Goal: Navigation & Orientation: Find specific page/section

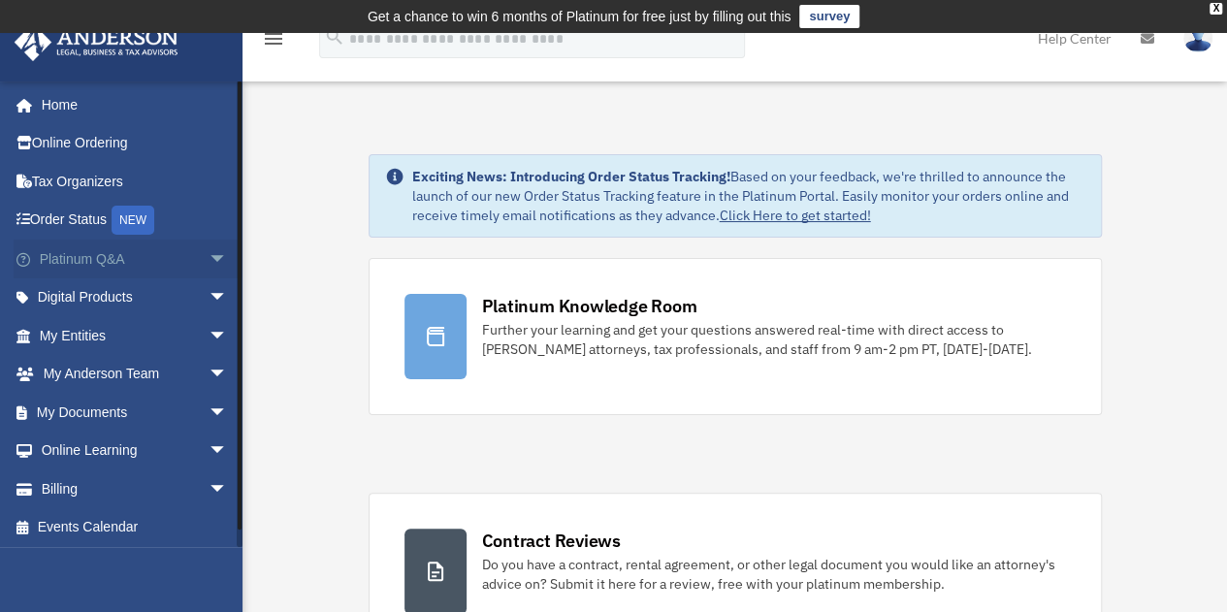
click at [208, 252] on span "arrow_drop_down" at bounding box center [227, 259] width 39 height 40
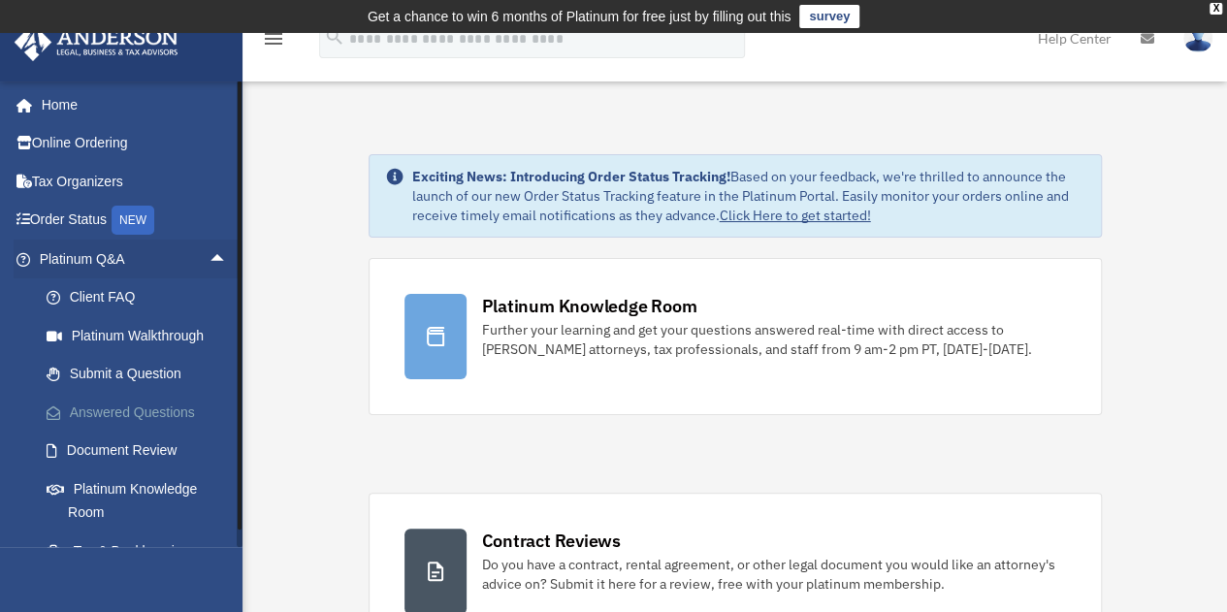
click at [97, 414] on link "Answered Questions" at bounding box center [142, 412] width 230 height 39
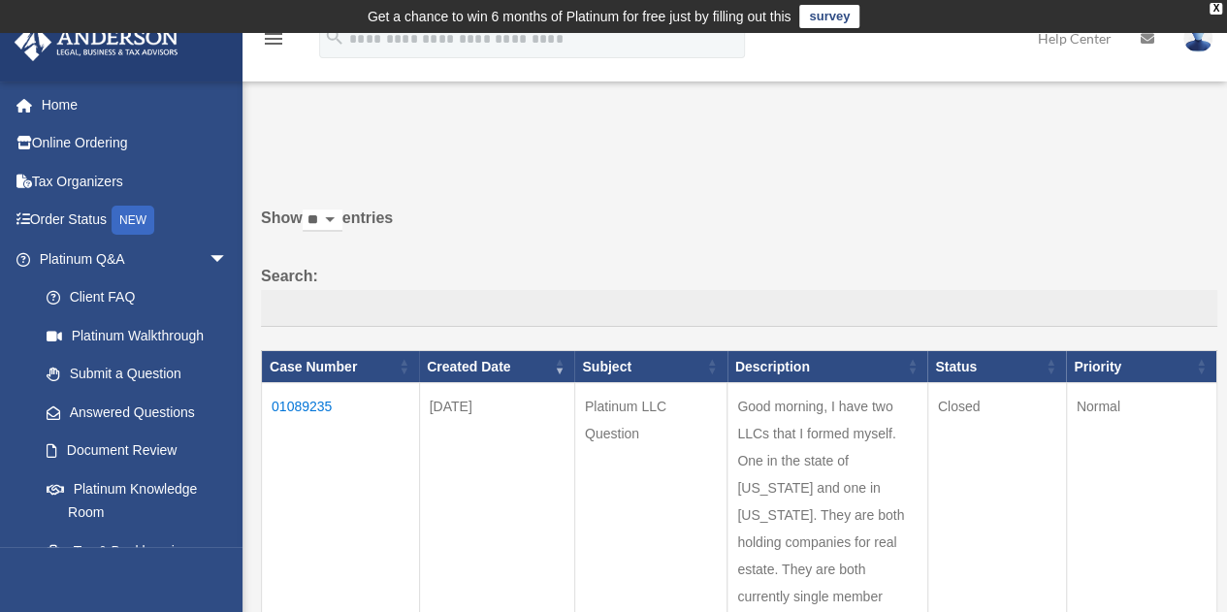
click at [295, 398] on td "01089235" at bounding box center [341, 515] width 158 height 265
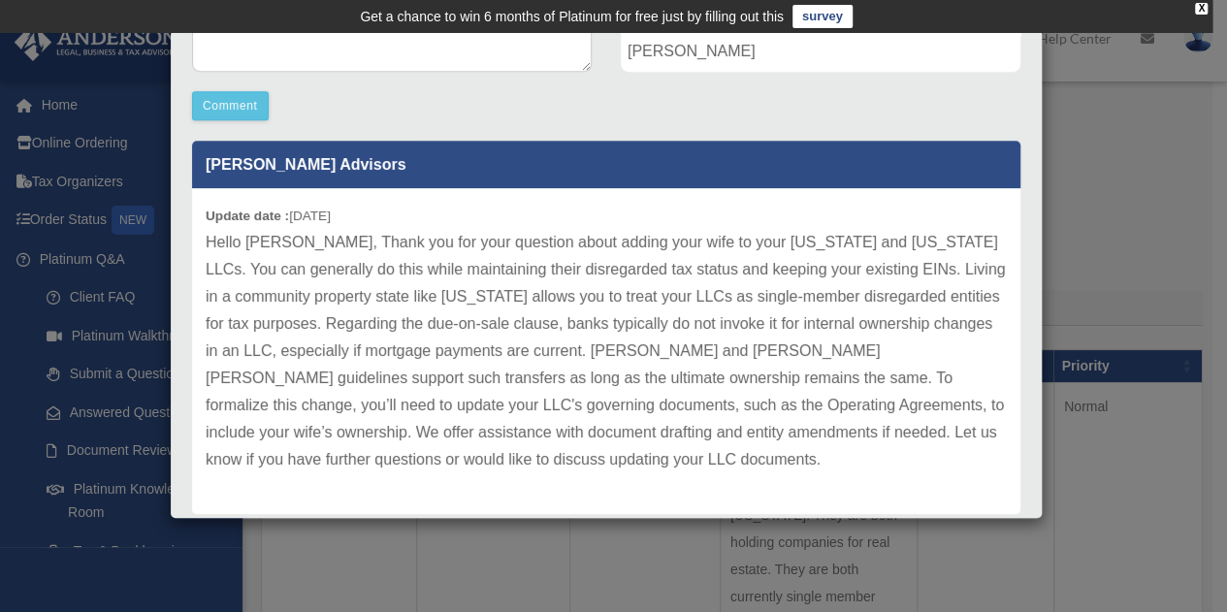
scroll to position [530, 0]
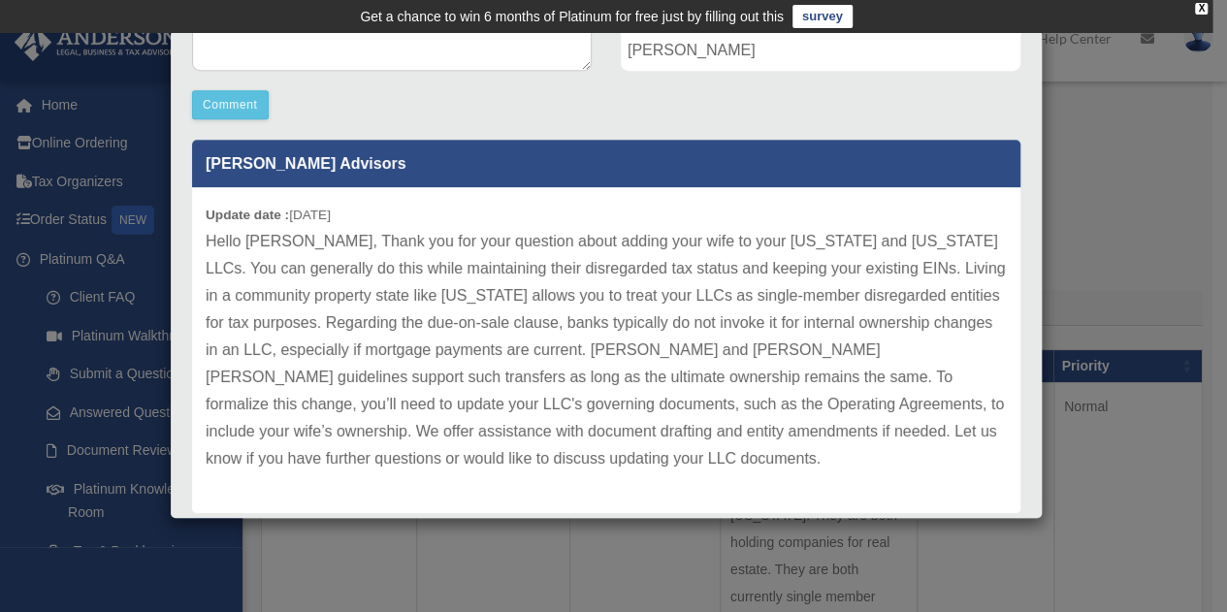
click at [1143, 125] on div "Case Detail × Platinum LLC Question Case Number 01089235 Created Date August 26…" at bounding box center [613, 306] width 1227 height 612
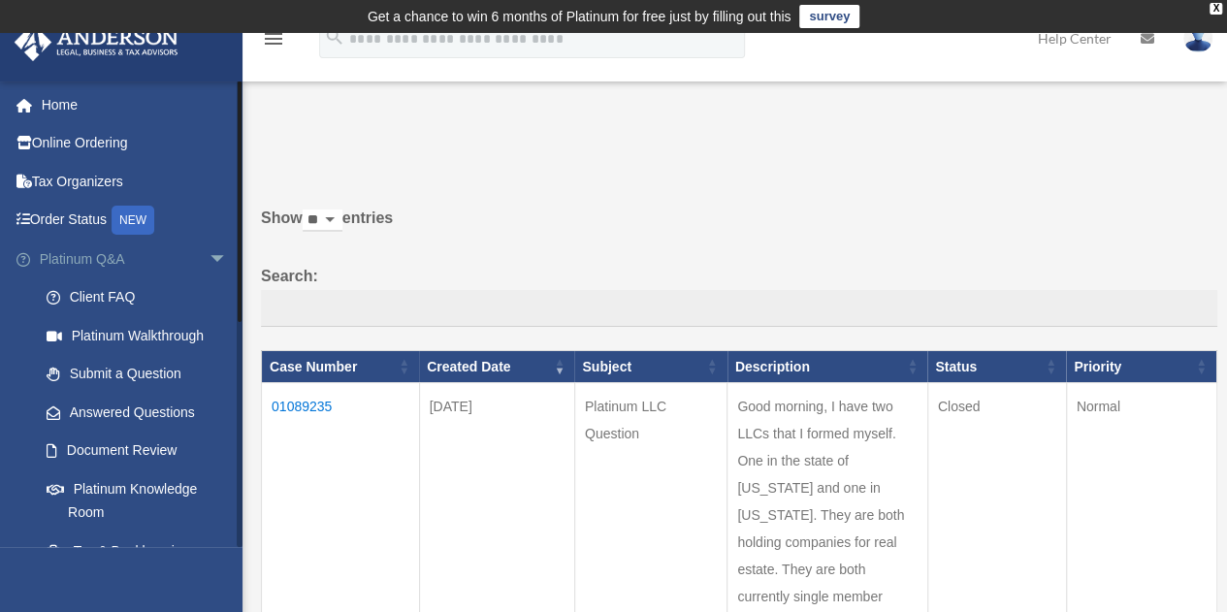
click at [215, 262] on span "arrow_drop_down" at bounding box center [227, 259] width 39 height 40
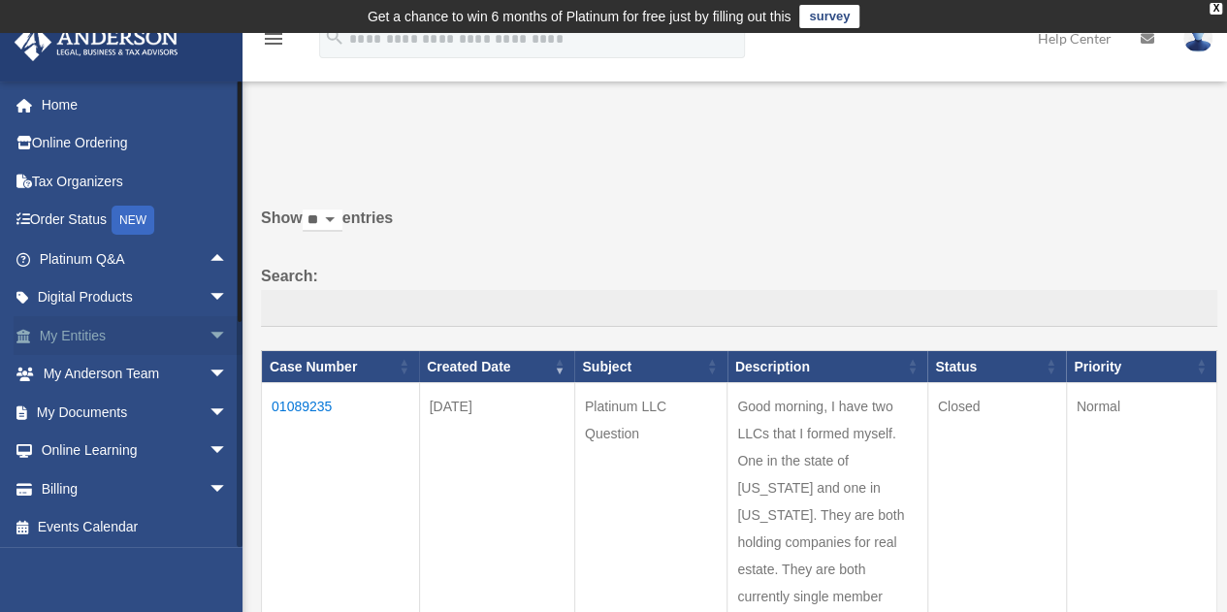
click at [208, 337] on span "arrow_drop_down" at bounding box center [227, 336] width 39 height 40
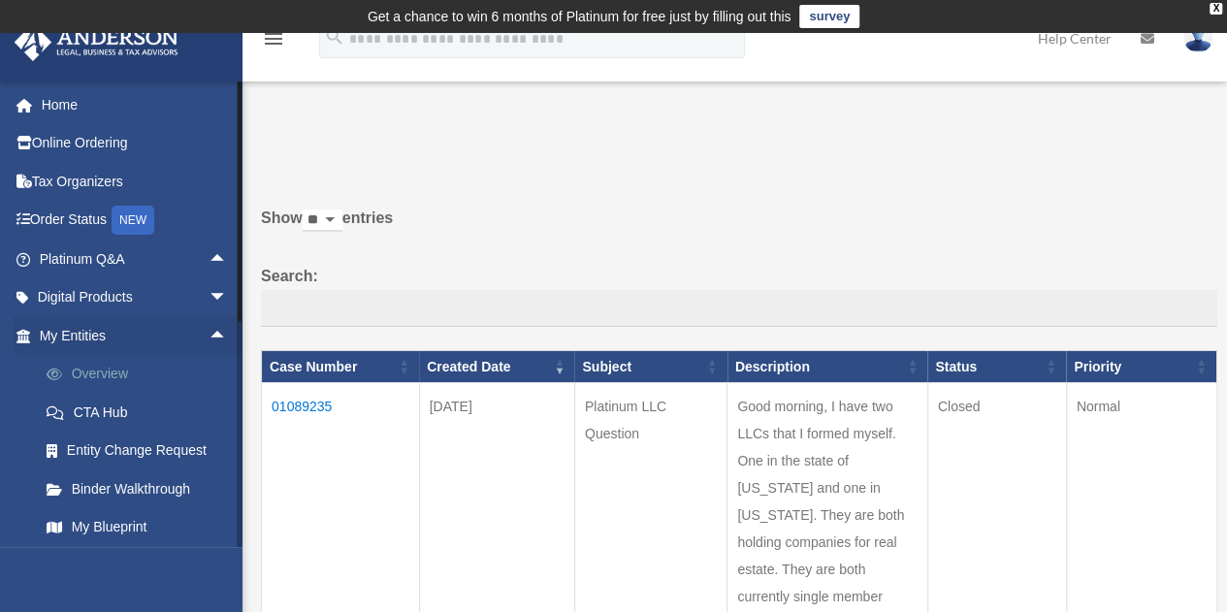
click at [78, 384] on link "Overview" at bounding box center [142, 374] width 230 height 39
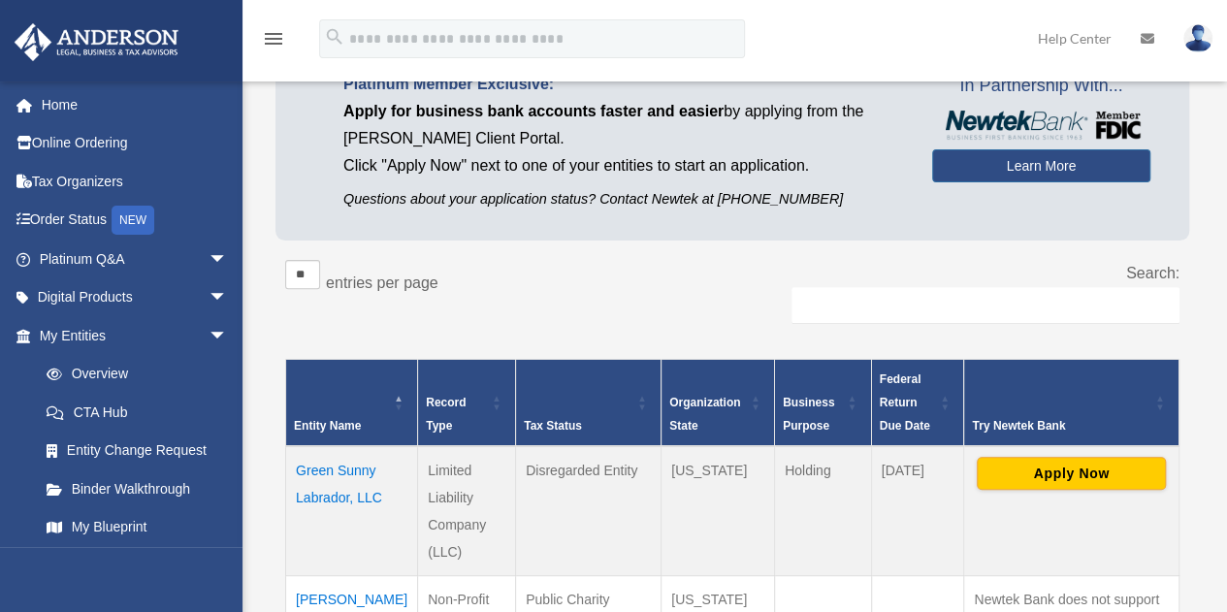
scroll to position [180, 0]
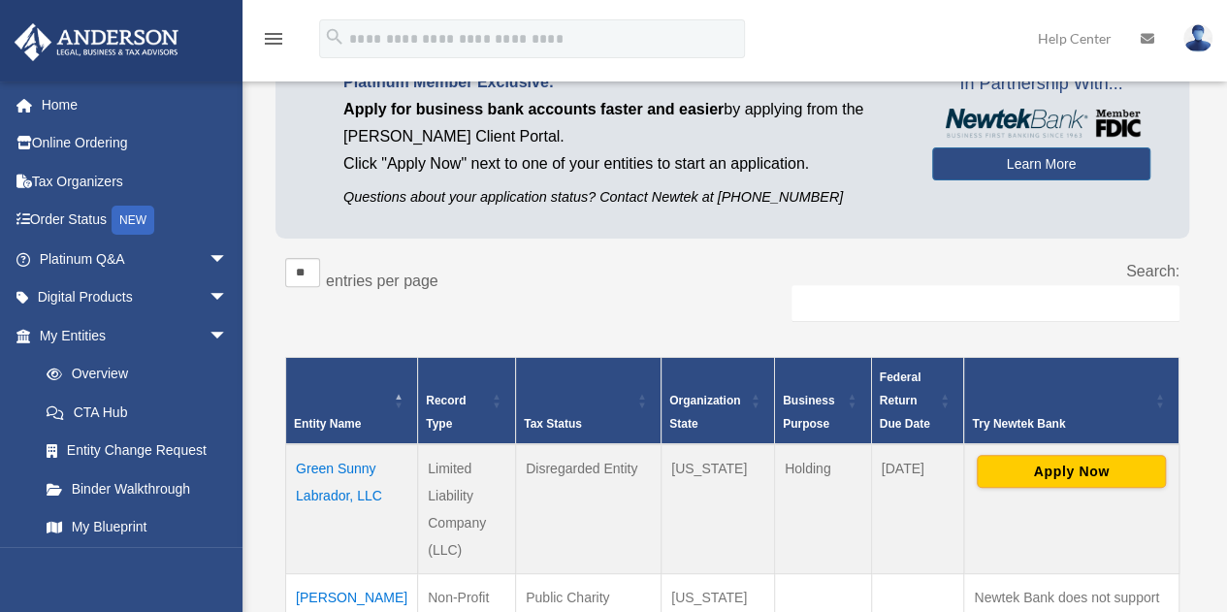
click at [323, 500] on td "Green Sunny Labrador, LLC" at bounding box center [352, 509] width 132 height 130
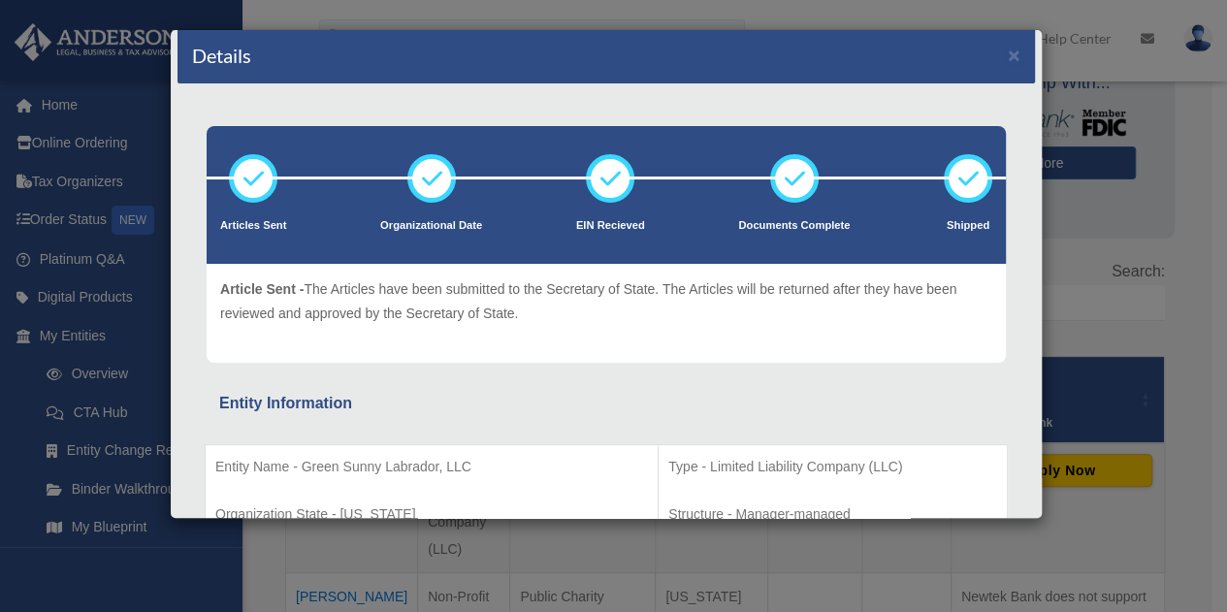
scroll to position [0, 0]
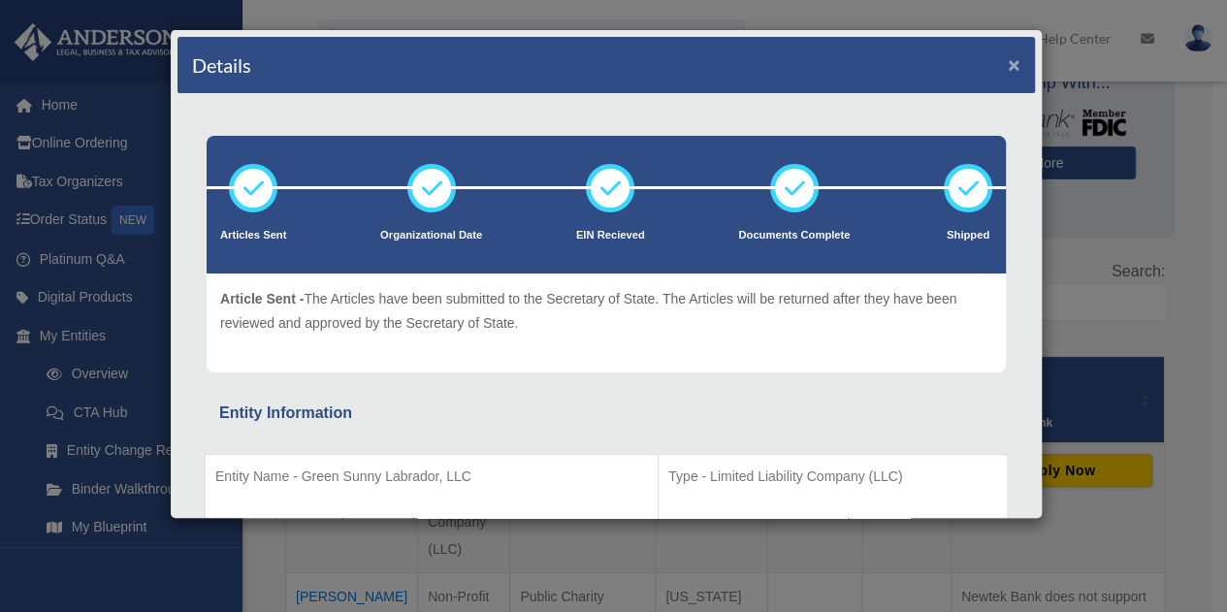
click at [1007, 72] on button "×" at bounding box center [1013, 64] width 13 height 20
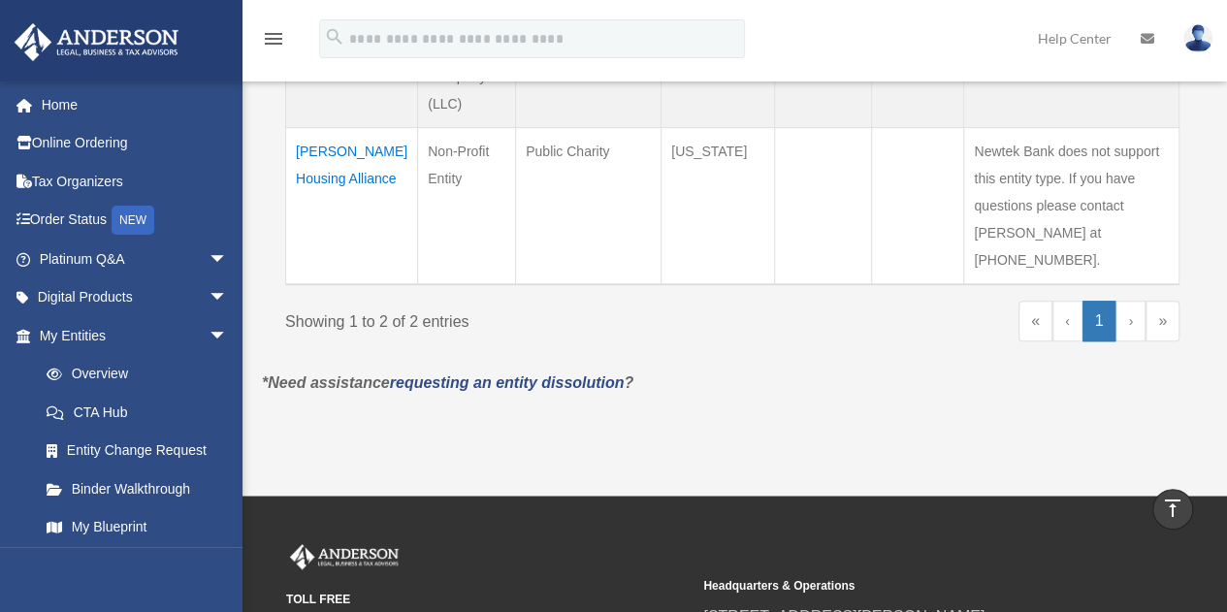
scroll to position [623, 0]
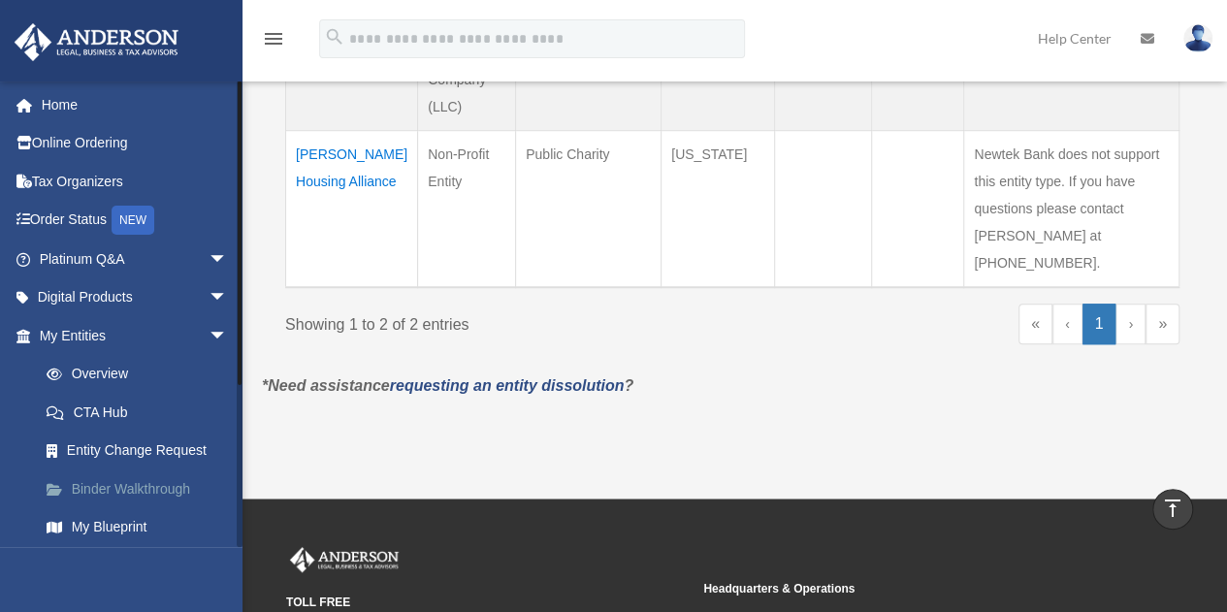
click at [140, 492] on link "Binder Walkthrough" at bounding box center [142, 488] width 230 height 39
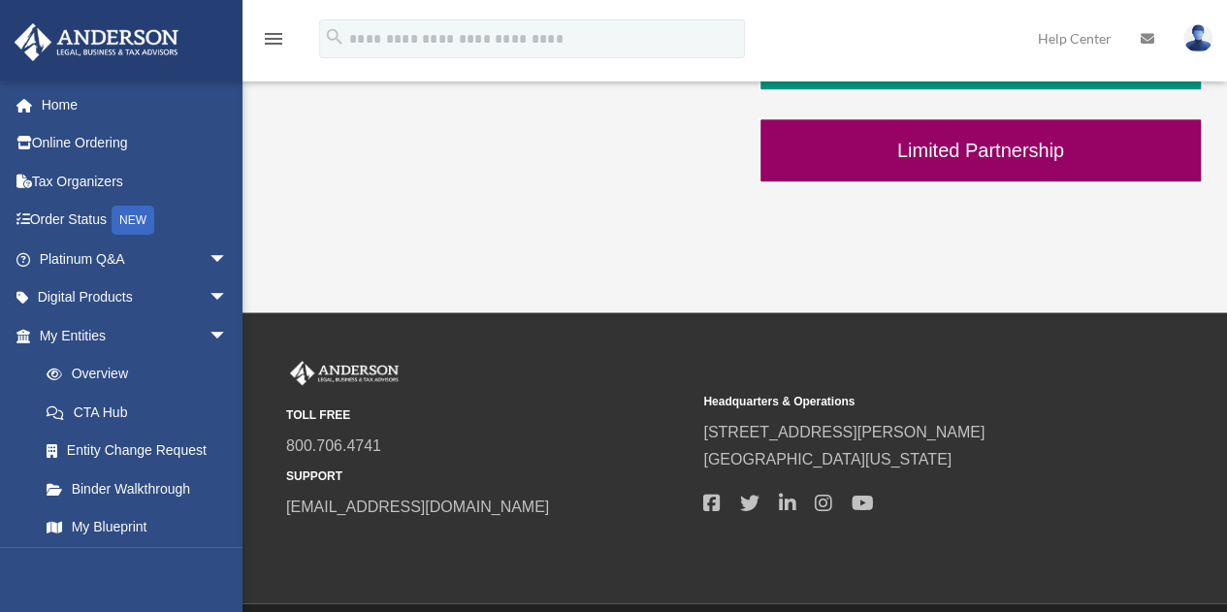
scroll to position [782, 0]
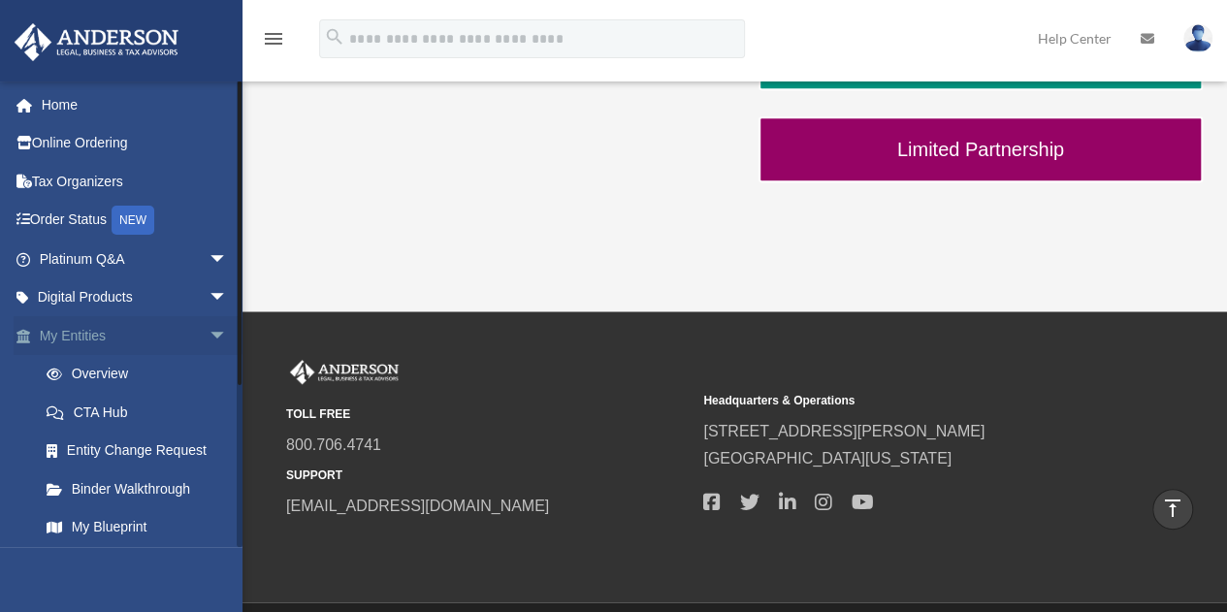
click at [208, 336] on span "arrow_drop_down" at bounding box center [227, 336] width 39 height 40
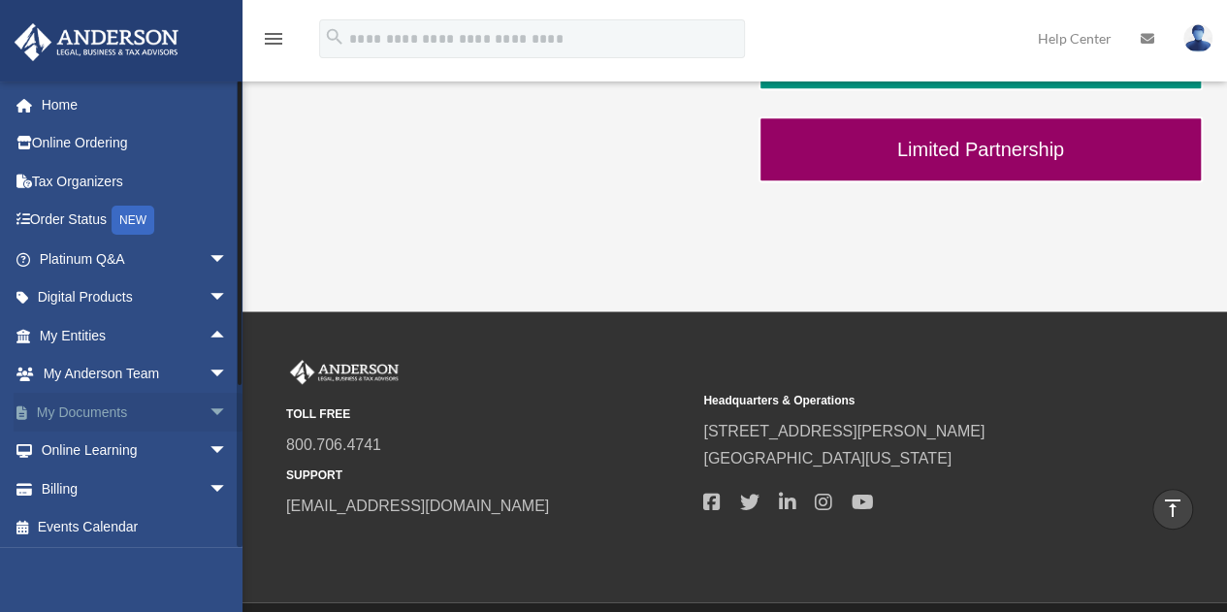
click at [208, 414] on span "arrow_drop_down" at bounding box center [227, 413] width 39 height 40
click at [74, 450] on link "Box" at bounding box center [142, 450] width 230 height 39
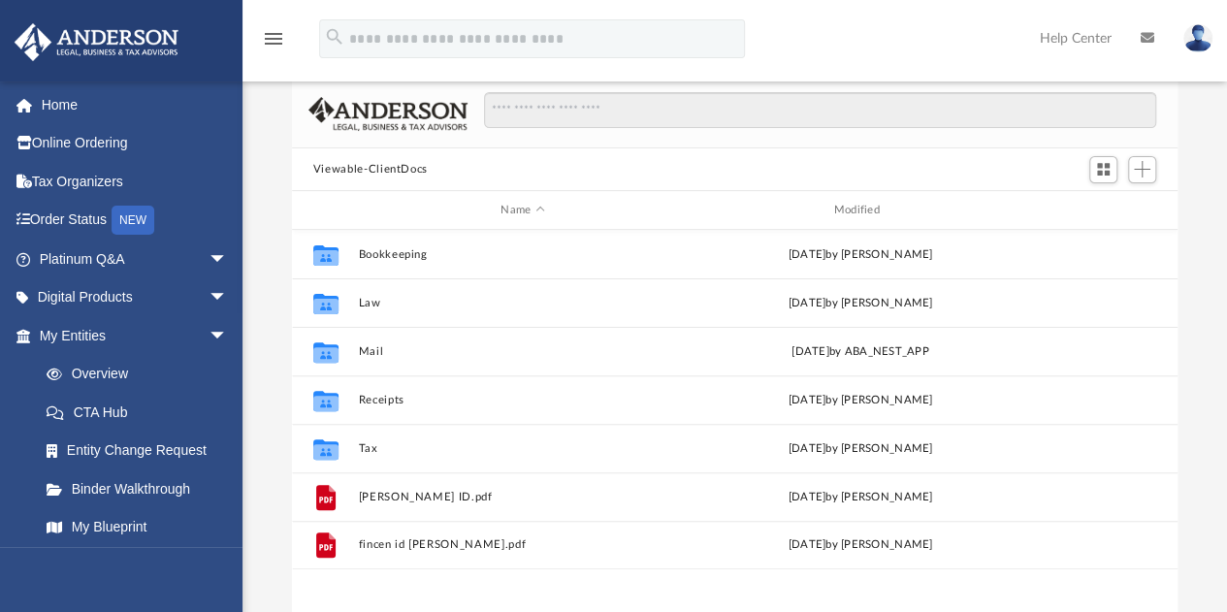
scroll to position [132, 0]
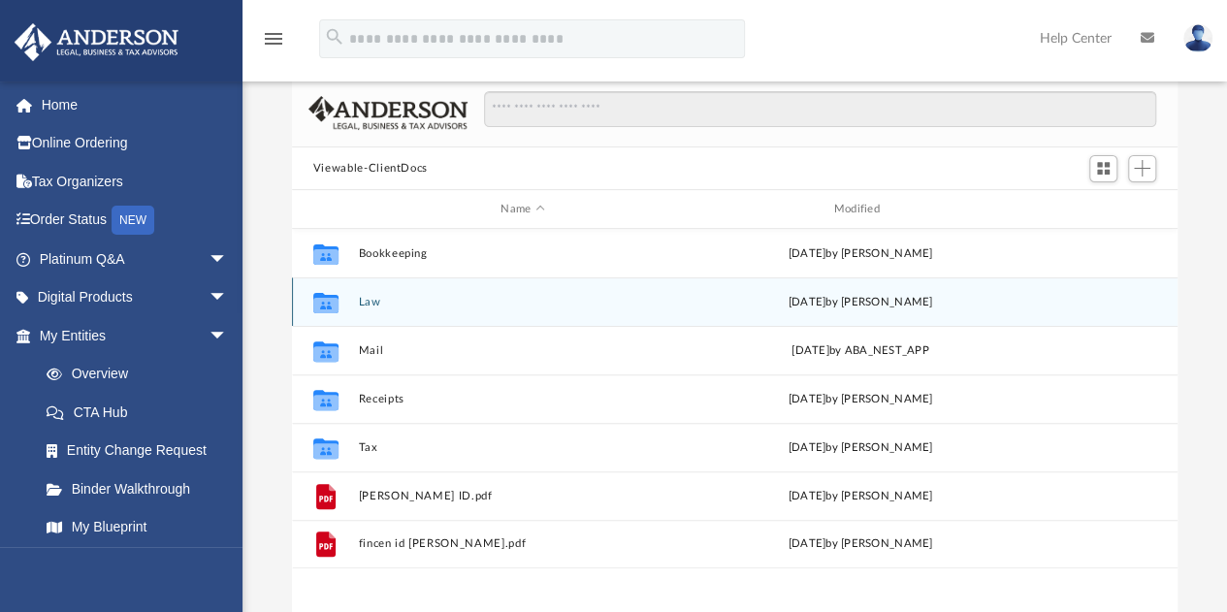
click at [928, 305] on div "Thu Jun 5 2025 by Heath Courtney" at bounding box center [859, 302] width 329 height 17
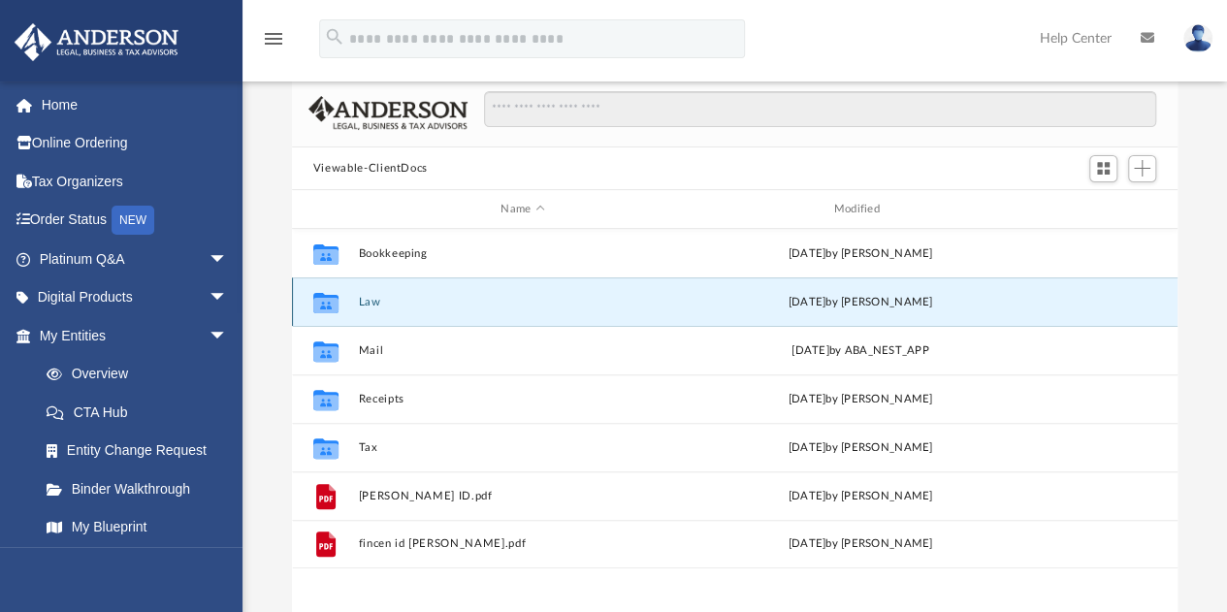
click at [370, 302] on button "Law" at bounding box center [522, 302] width 329 height 13
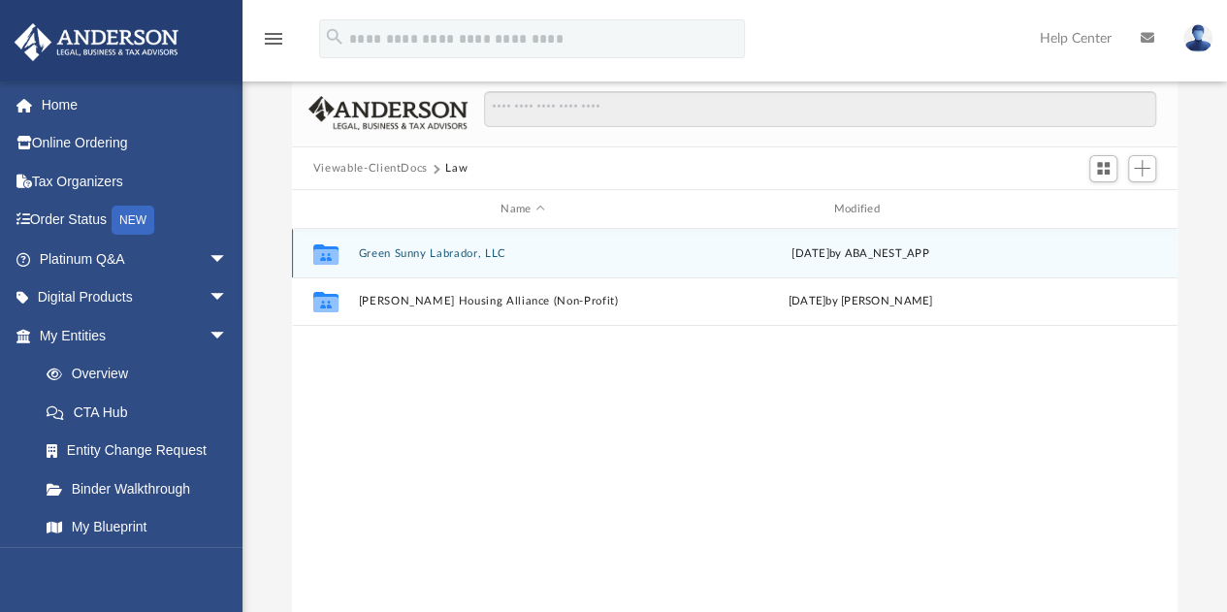
click at [387, 250] on button "Green Sunny Labrador, LLC" at bounding box center [522, 253] width 329 height 13
click at [367, 254] on button "Initial Docs" at bounding box center [522, 253] width 329 height 13
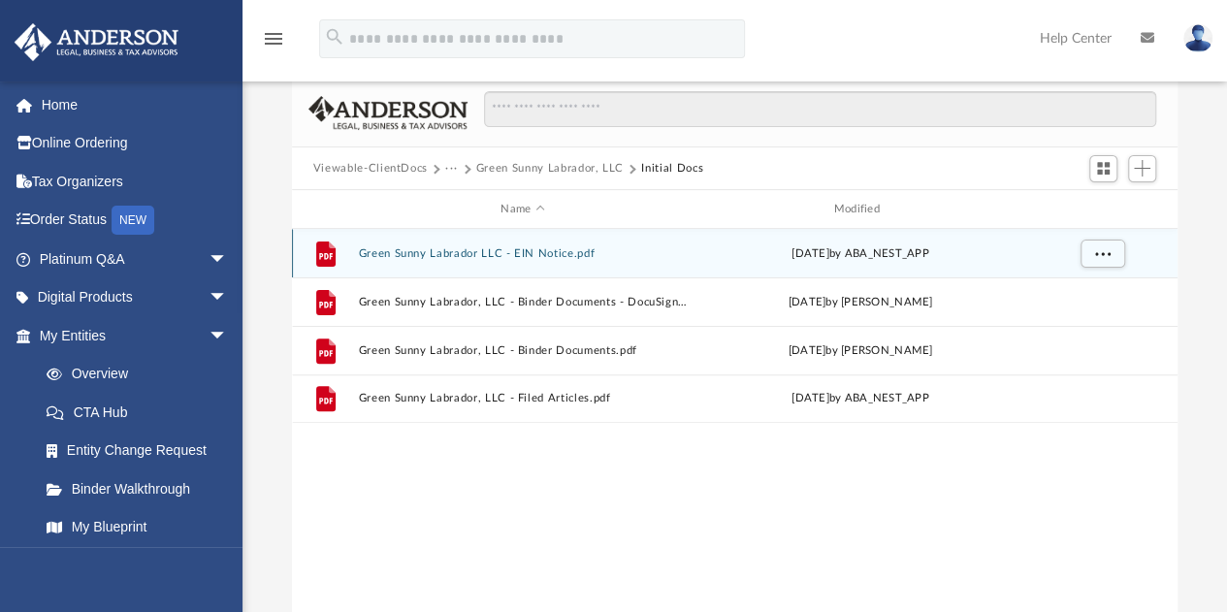
click at [376, 253] on button "Green Sunny Labrador LLC - EIN Notice.pdf" at bounding box center [522, 253] width 329 height 13
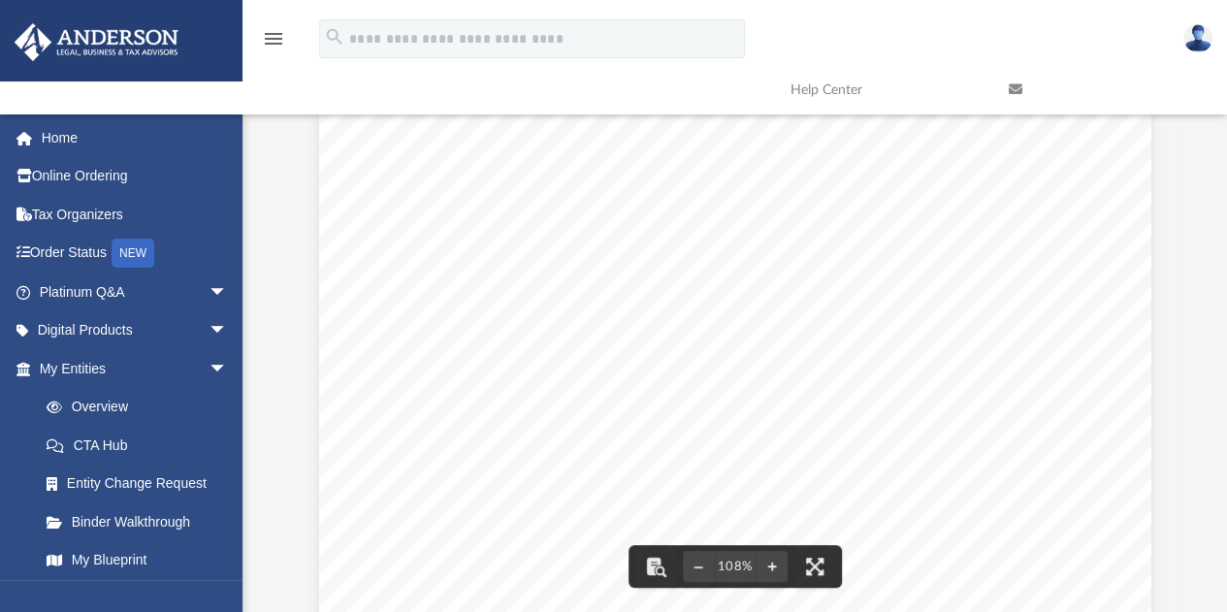
scroll to position [0, 0]
click at [890, 330] on div "Your Progress: 1. Identity 2. Authenticate 3. Addresses 4. Details 5. EIN Confi…" at bounding box center [735, 10] width 832 height 1177
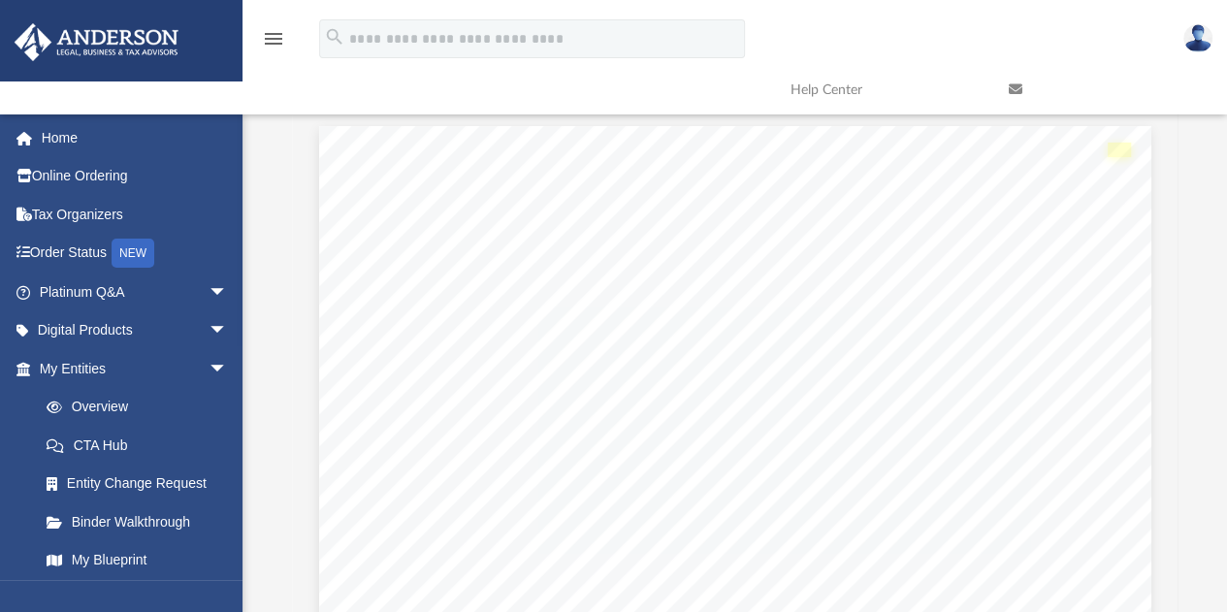
click at [1117, 151] on link "Page 1" at bounding box center [1118, 150] width 23 height 15
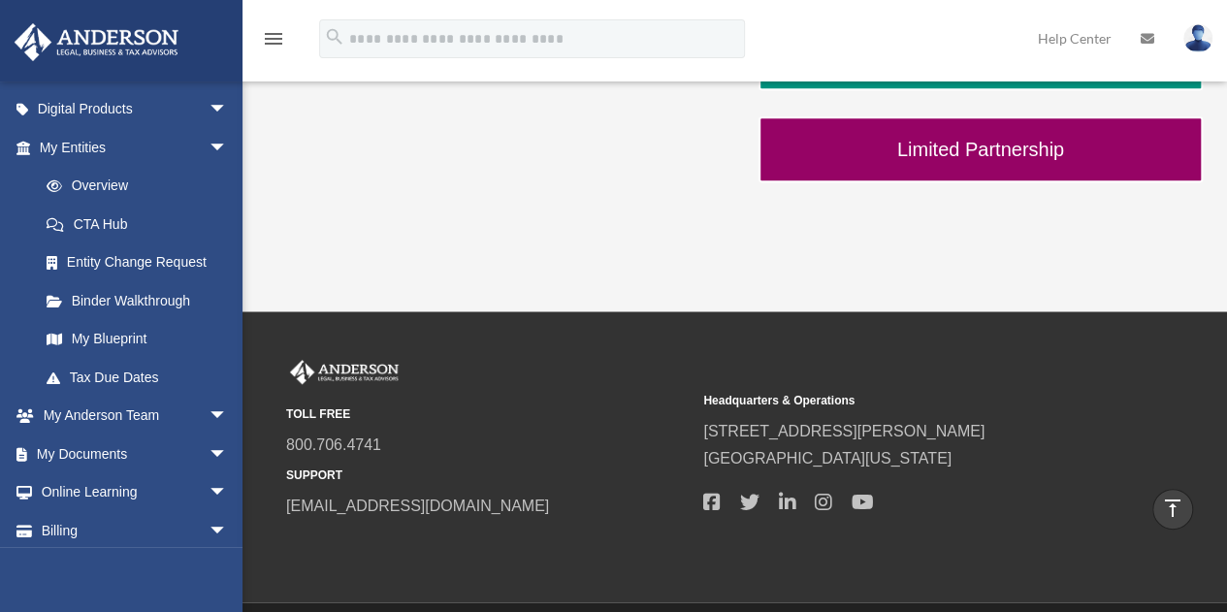
scroll to position [190, 0]
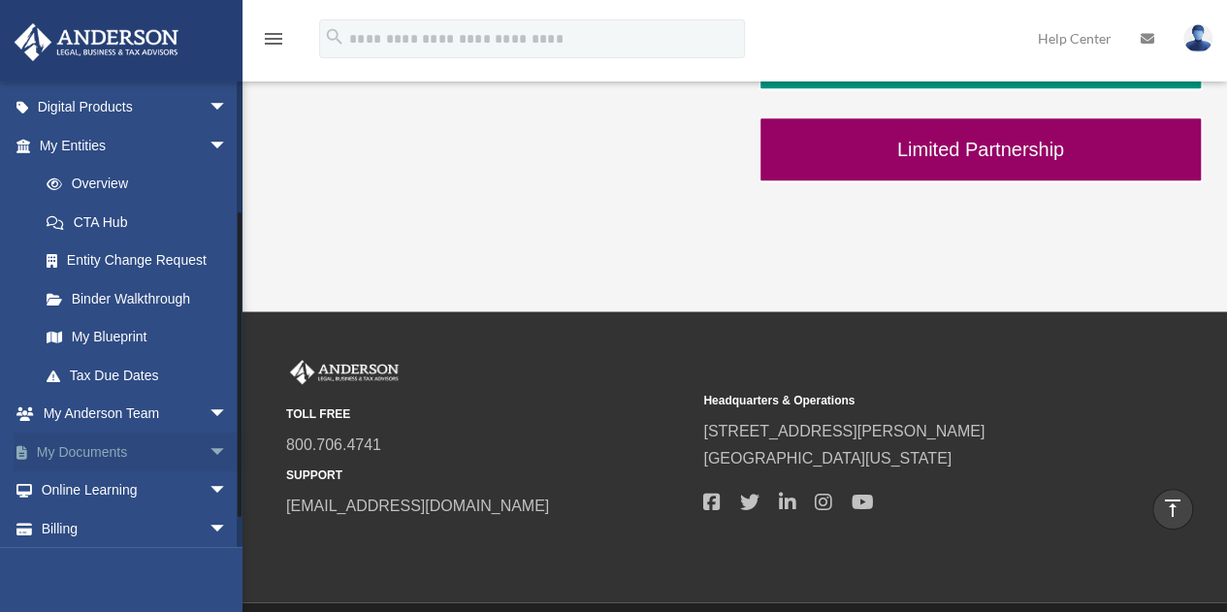
click at [208, 460] on span "arrow_drop_down" at bounding box center [227, 452] width 39 height 40
click at [76, 489] on link "Box" at bounding box center [142, 490] width 230 height 39
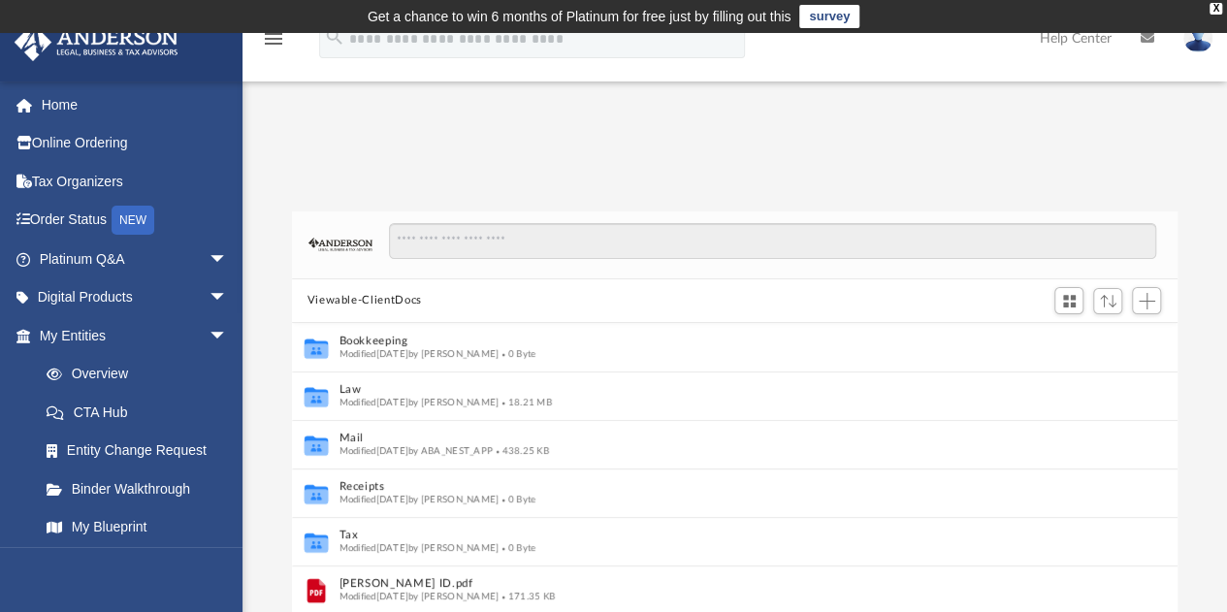
scroll to position [16, 16]
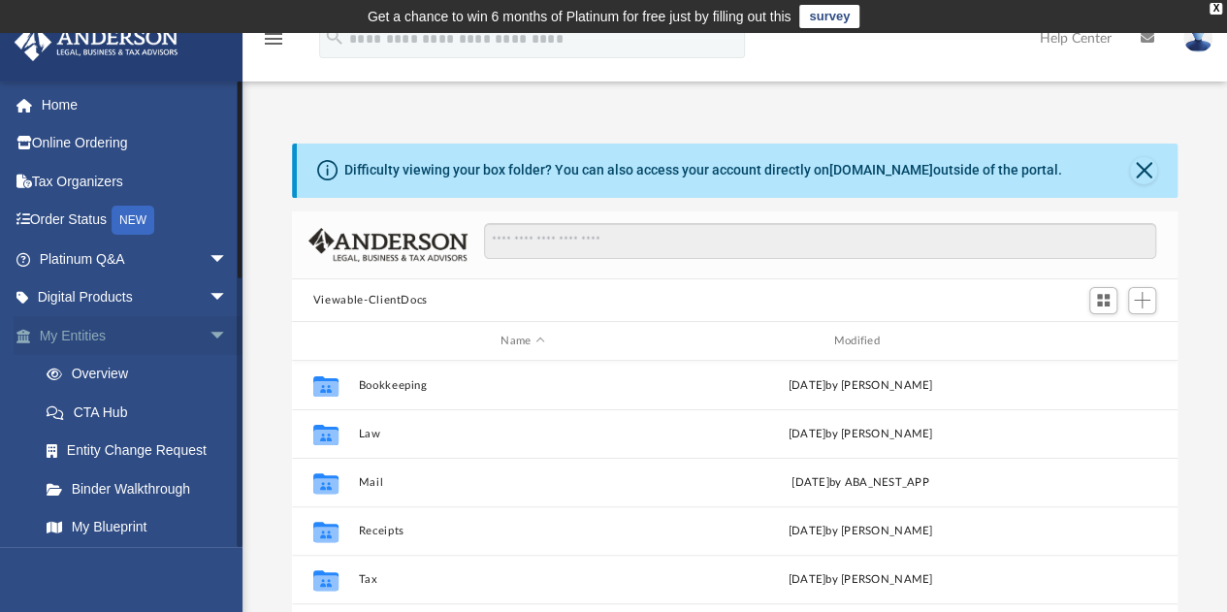
click at [208, 337] on span "arrow_drop_down" at bounding box center [227, 336] width 39 height 40
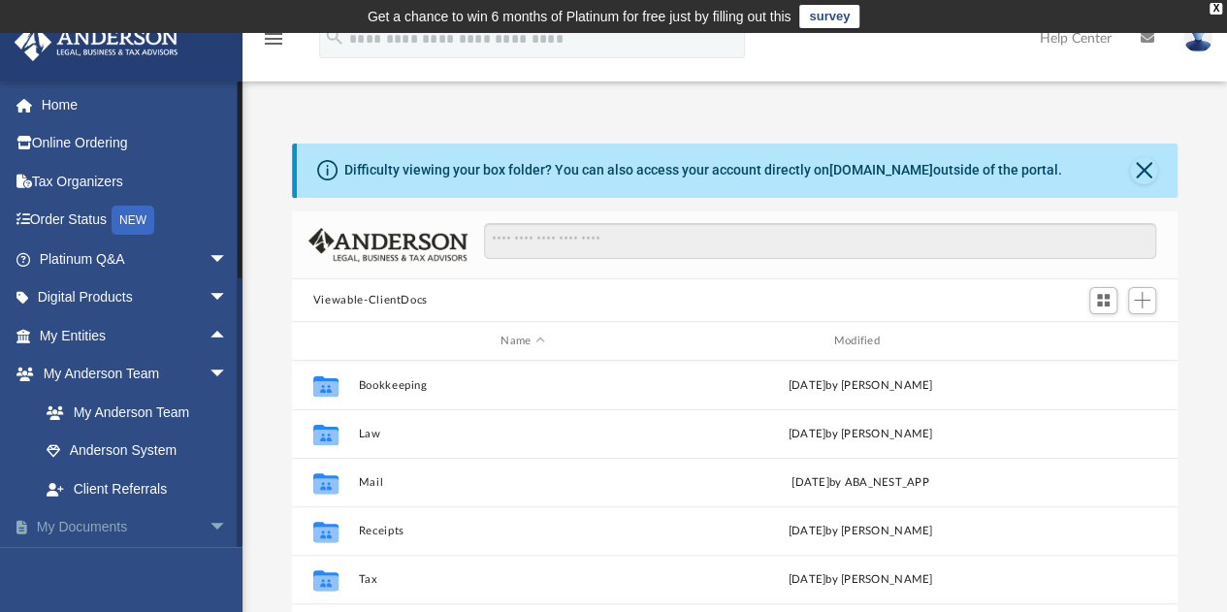
click at [208, 532] on span "arrow_drop_down" at bounding box center [227, 528] width 39 height 40
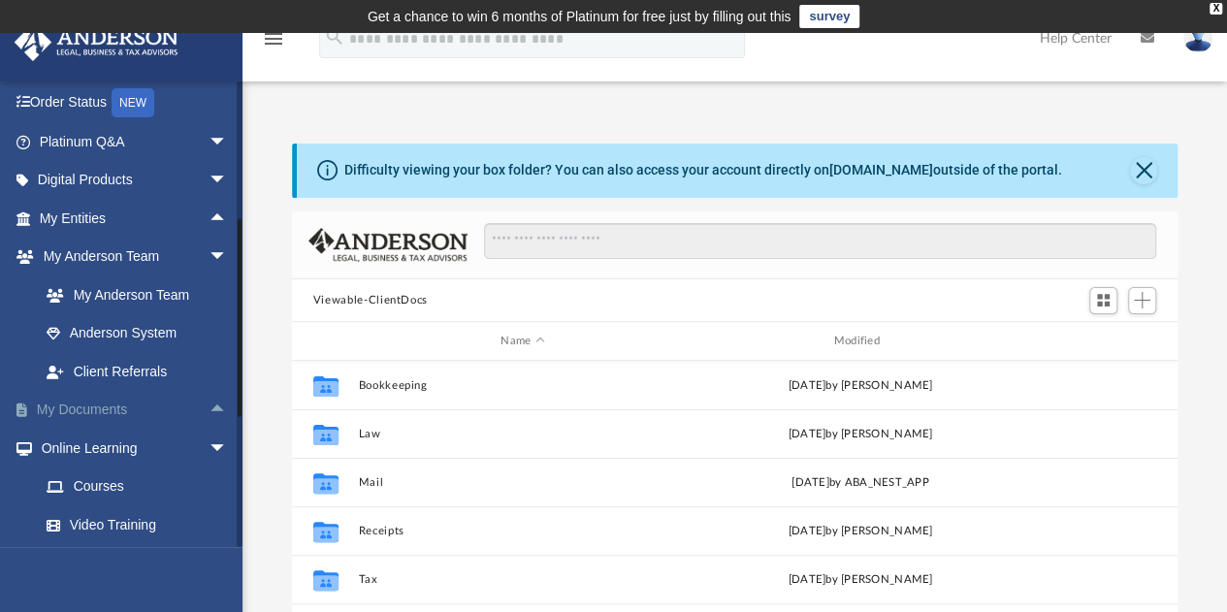
scroll to position [120, 0]
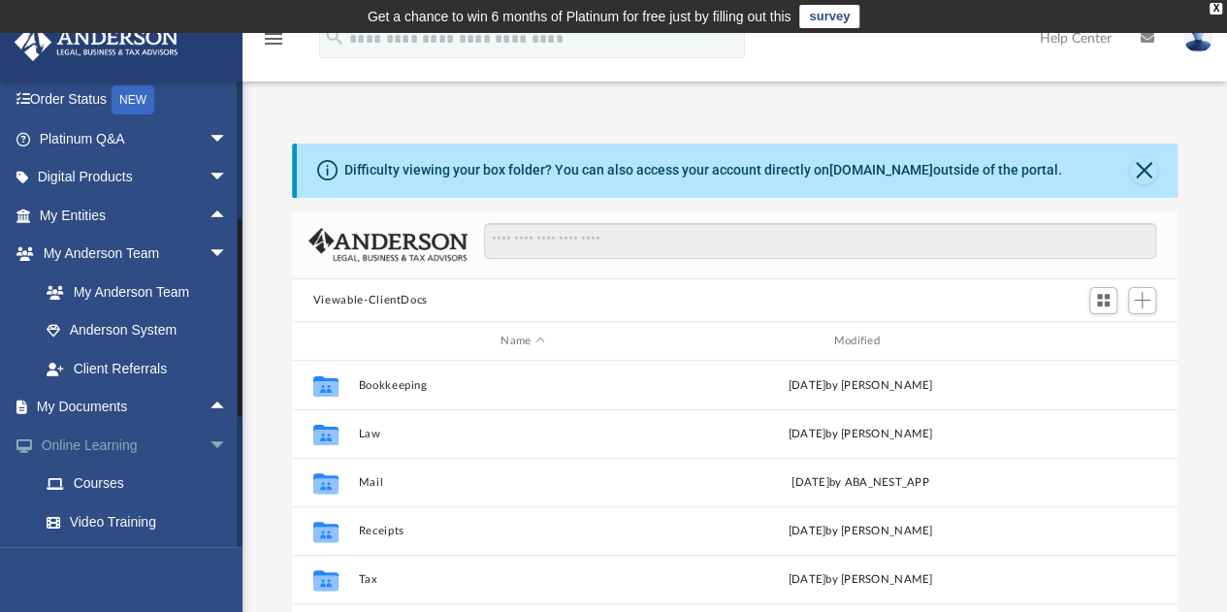
click at [213, 459] on span "arrow_drop_down" at bounding box center [227, 446] width 39 height 40
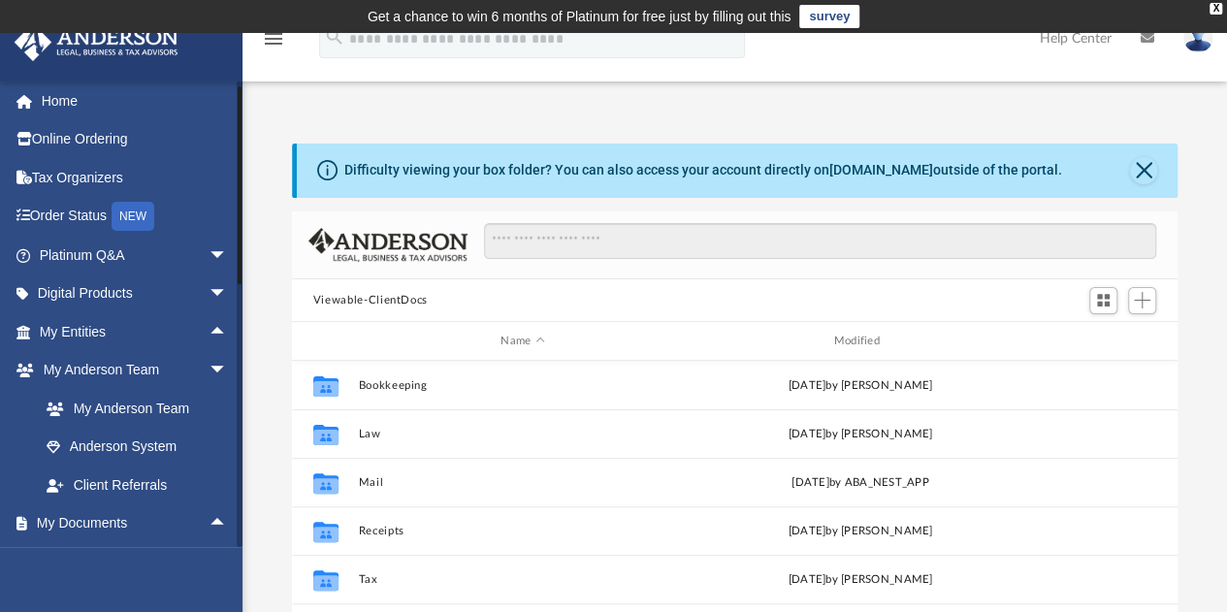
scroll to position [0, 0]
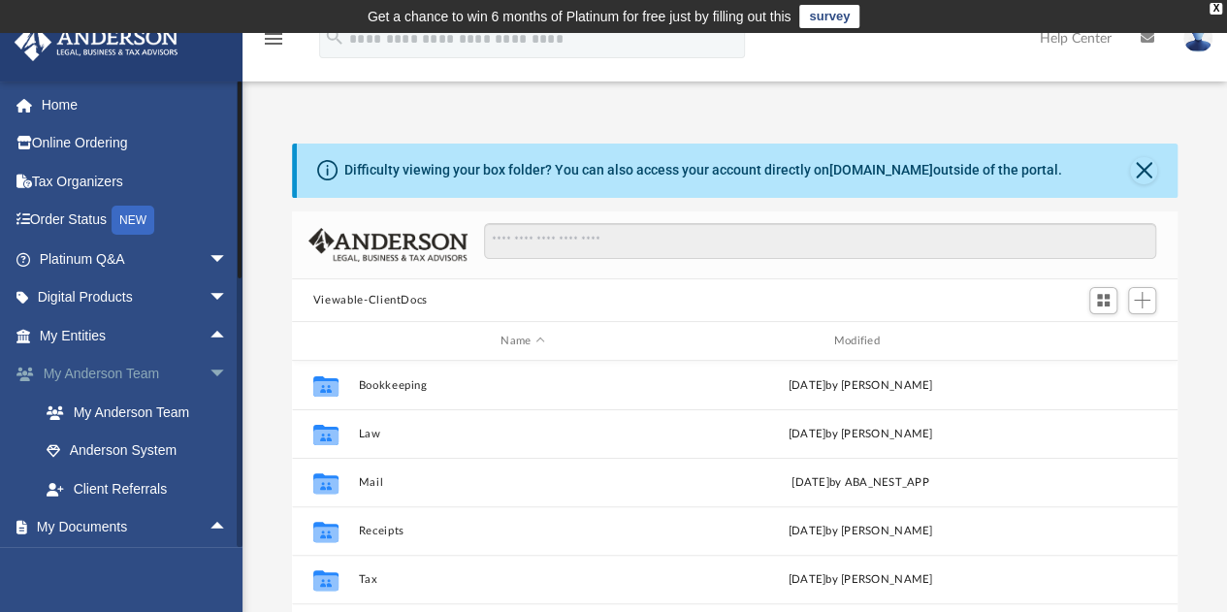
click at [208, 378] on span "arrow_drop_down" at bounding box center [227, 375] width 39 height 40
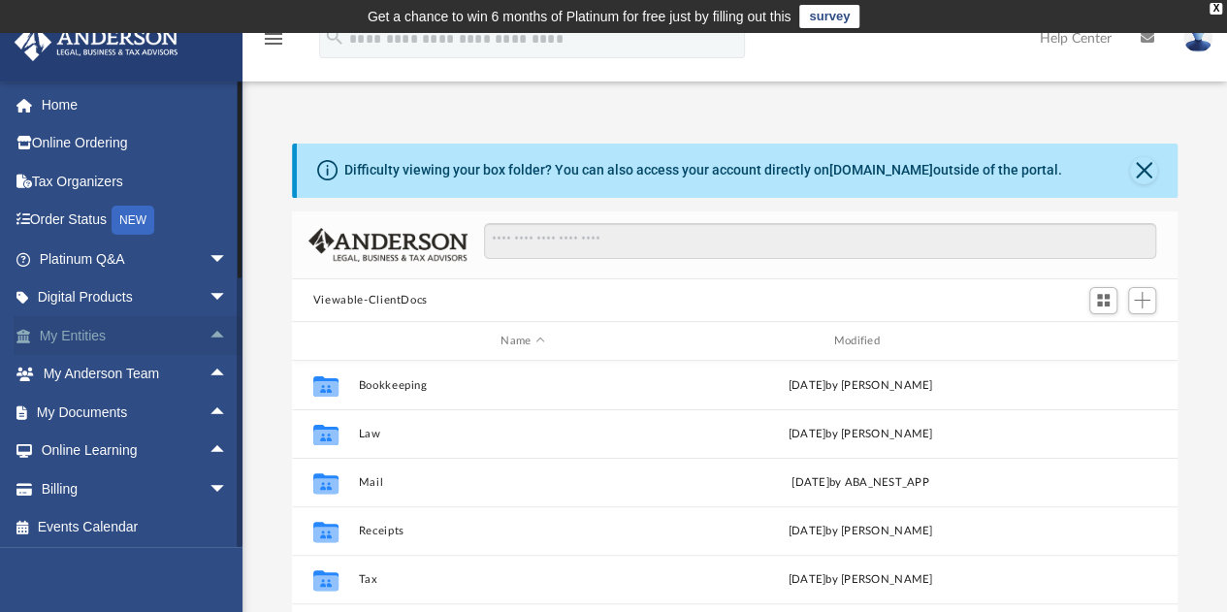
click at [208, 330] on span "arrow_drop_up" at bounding box center [227, 336] width 39 height 40
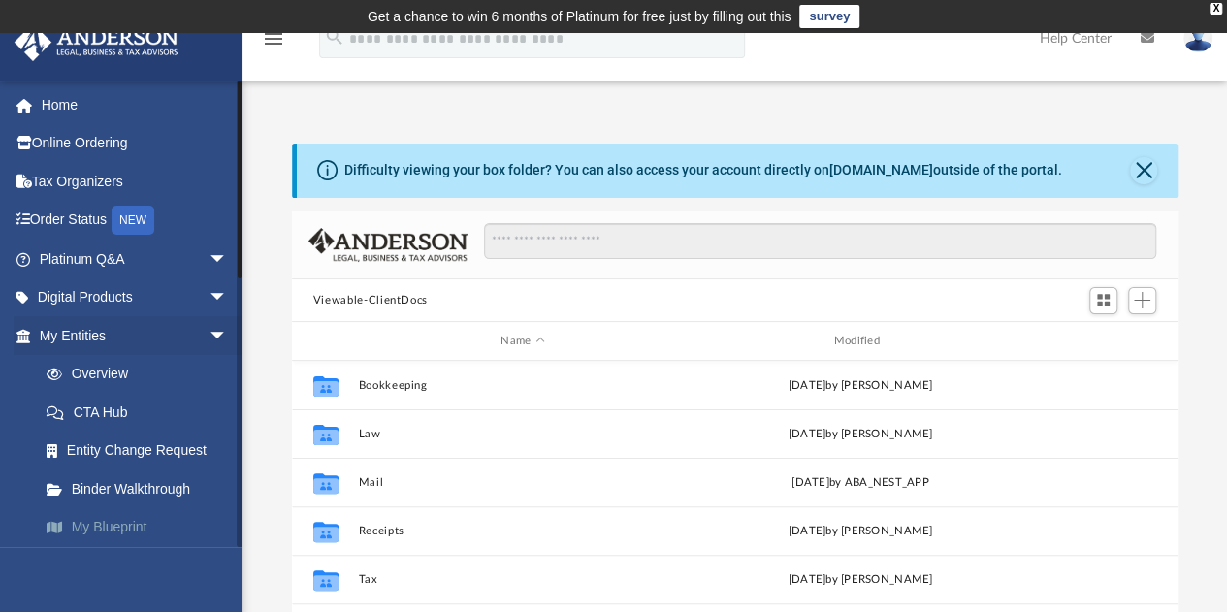
click at [107, 536] on link "My Blueprint" at bounding box center [142, 527] width 230 height 39
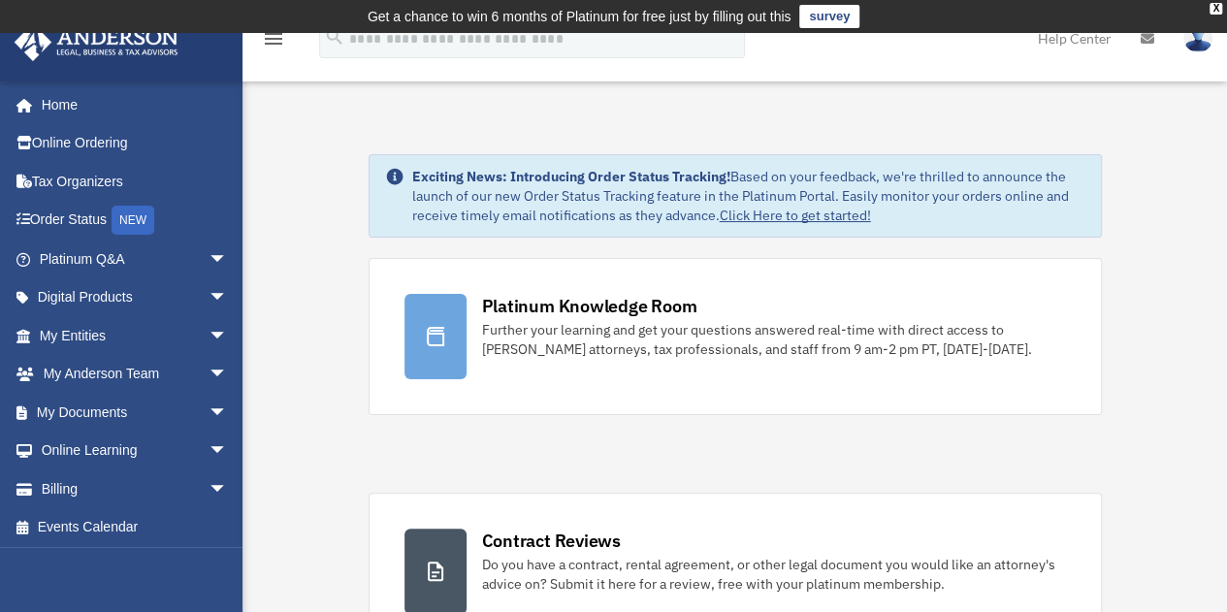
scroll to position [3, 0]
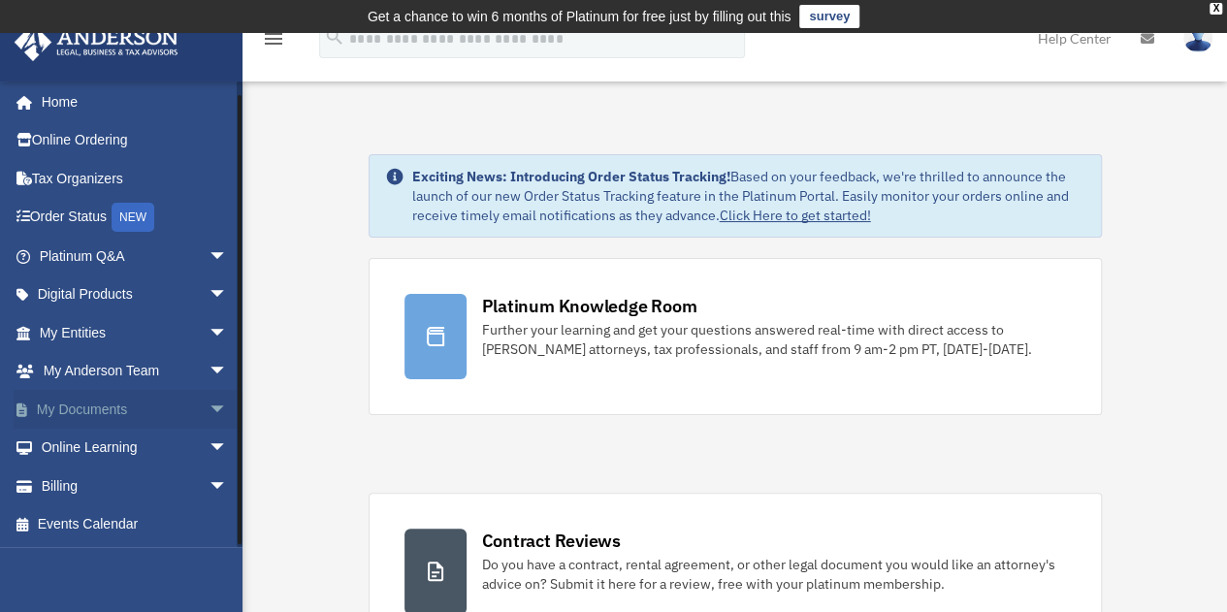
click at [208, 411] on span "arrow_drop_down" at bounding box center [227, 410] width 39 height 40
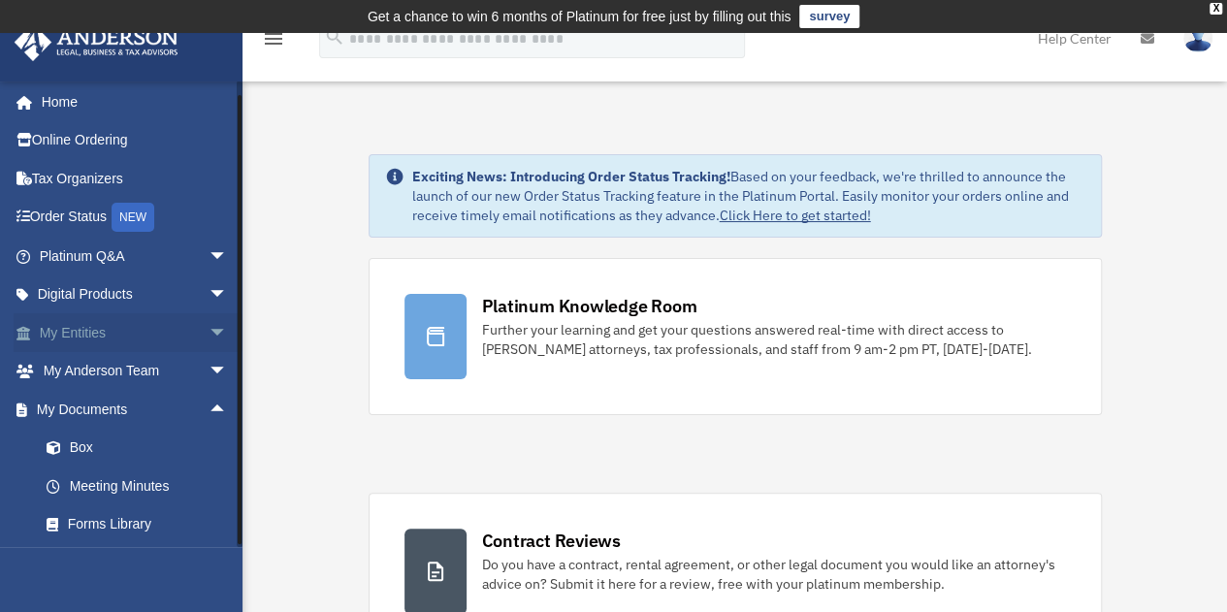
click at [208, 326] on span "arrow_drop_down" at bounding box center [227, 333] width 39 height 40
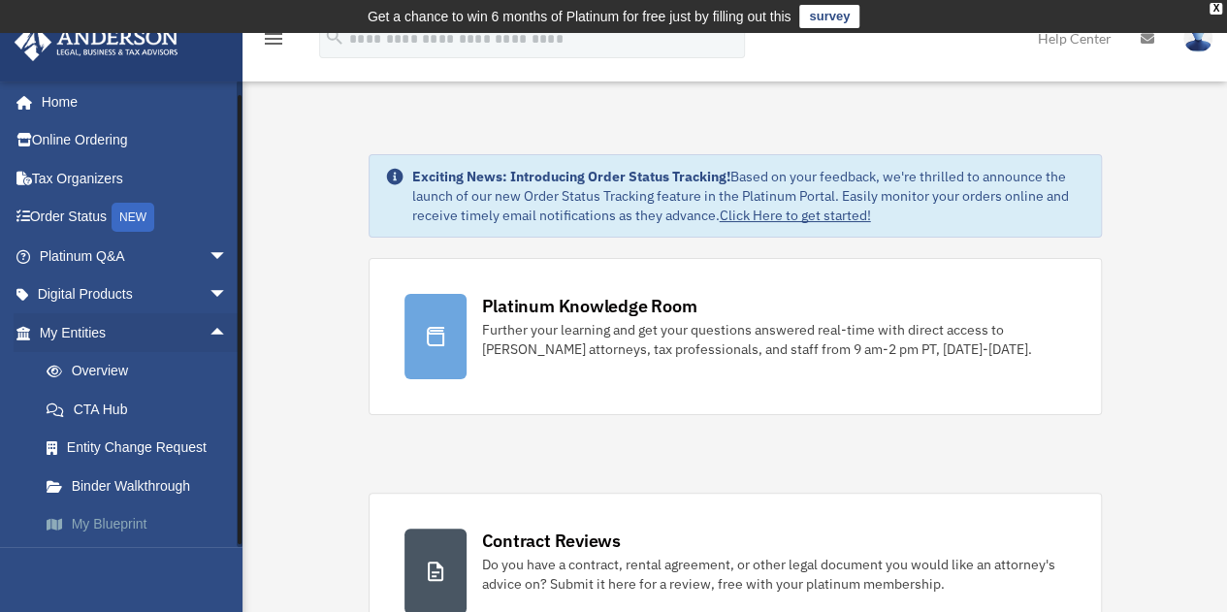
click at [104, 533] on link "My Blueprint" at bounding box center [142, 524] width 230 height 39
